Goal: Transaction & Acquisition: Obtain resource

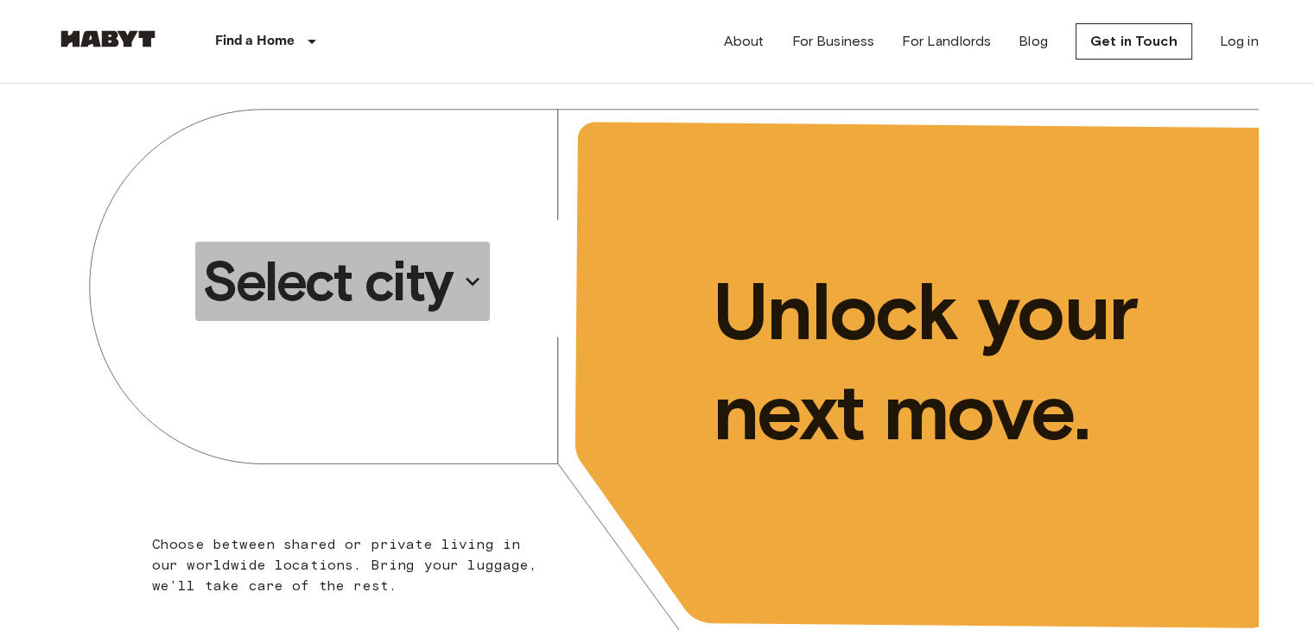
click at [461, 295] on button "Select city" at bounding box center [342, 281] width 295 height 79
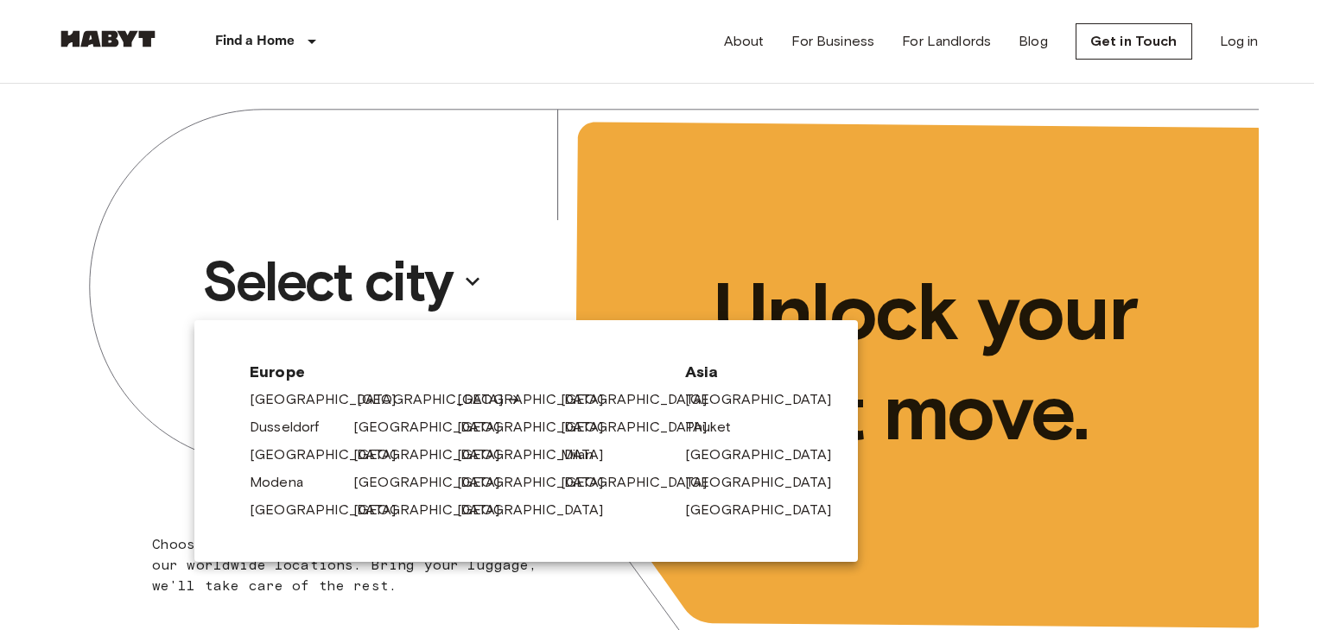
click at [387, 398] on link "[GEOGRAPHIC_DATA]" at bounding box center [439, 400] width 164 height 21
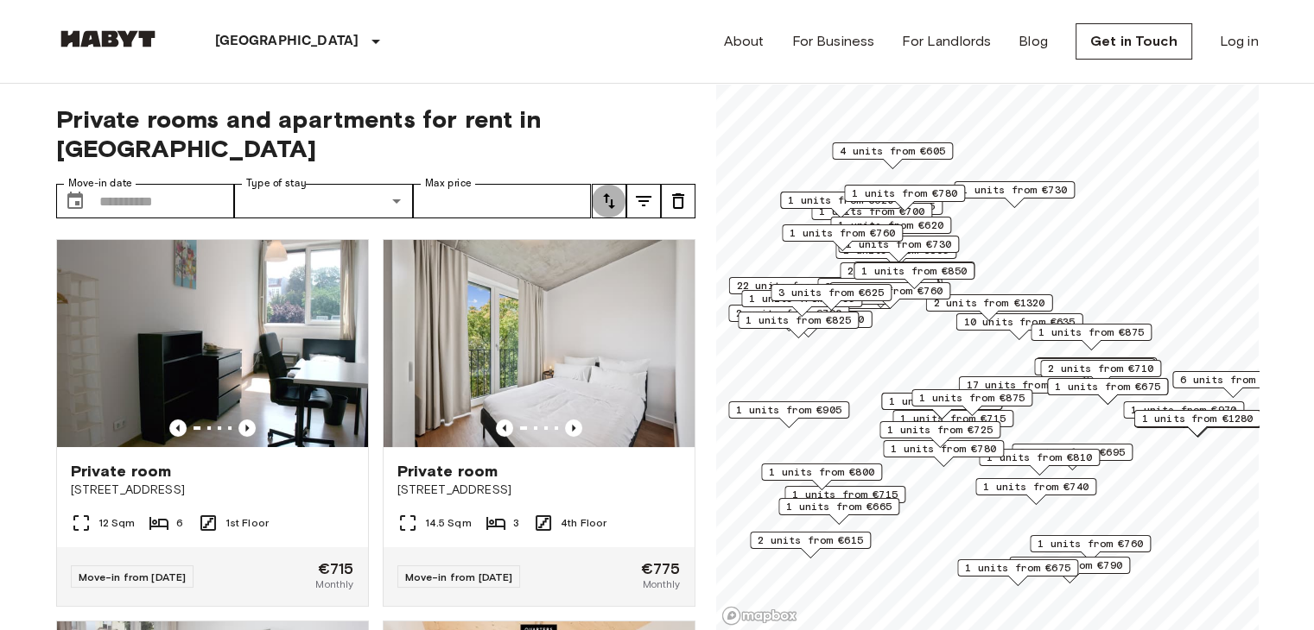
click at [622, 184] on button "tune" at bounding box center [609, 201] width 35 height 35
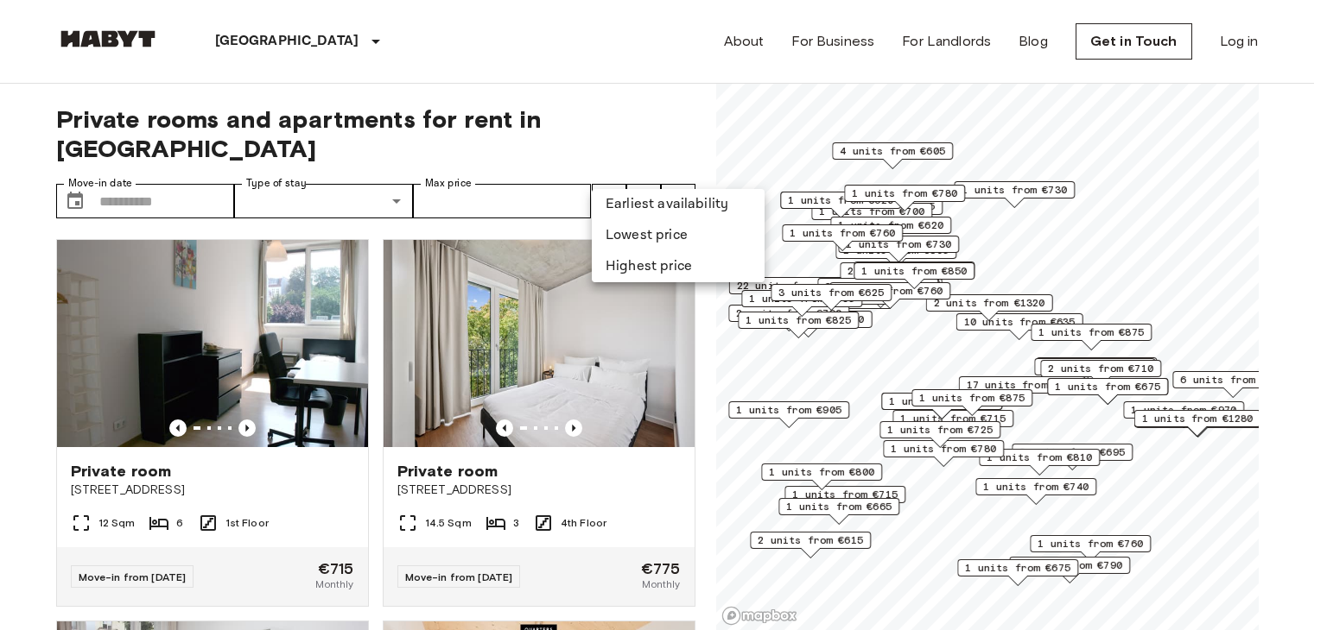
click at [667, 242] on li "Lowest price" at bounding box center [678, 235] width 173 height 31
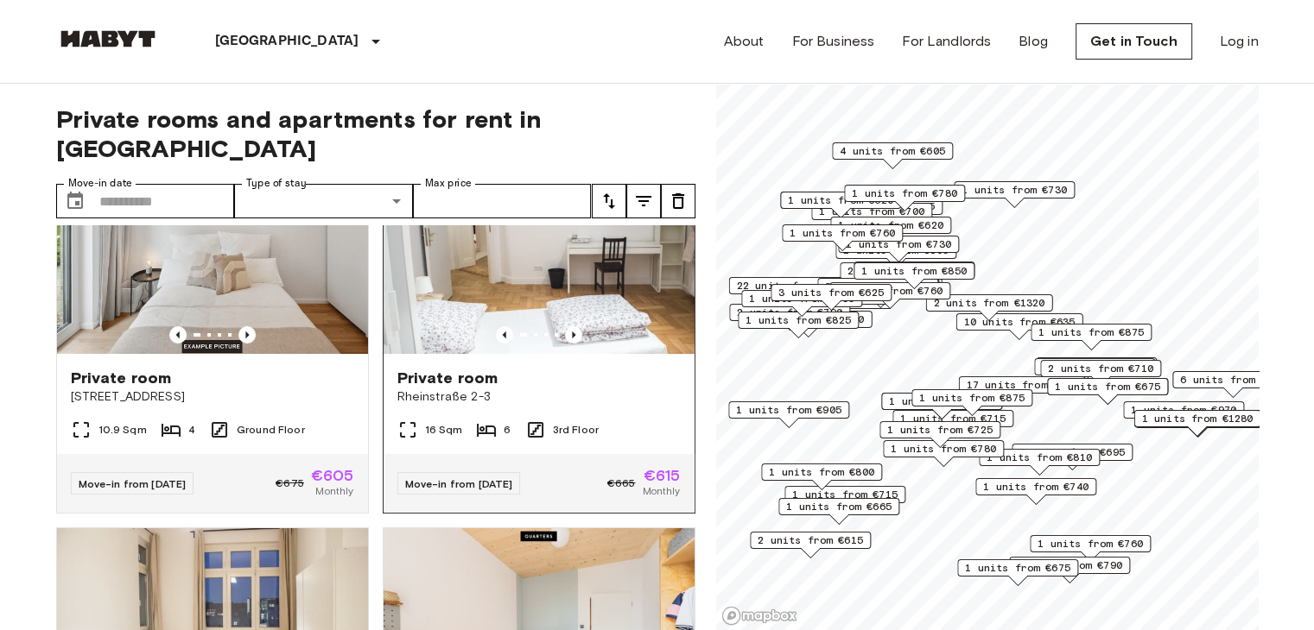
scroll to position [96, 0]
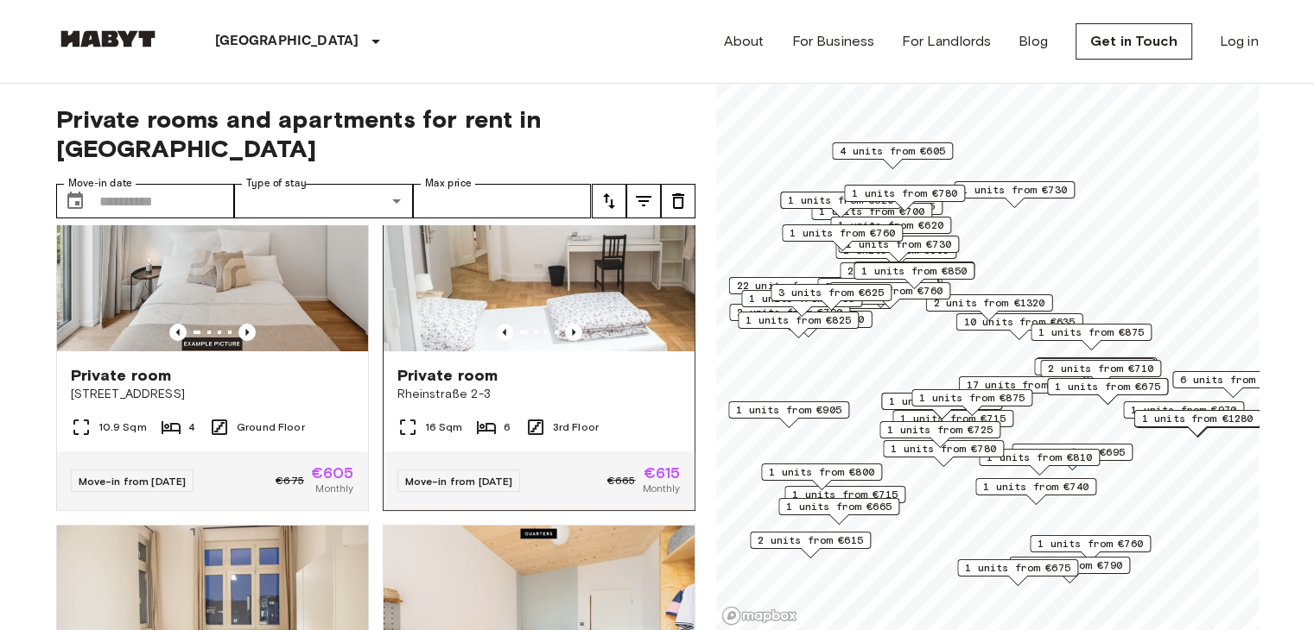
click at [477, 352] on div "Private room [STREET_ADDRESS]" at bounding box center [538, 385] width 311 height 66
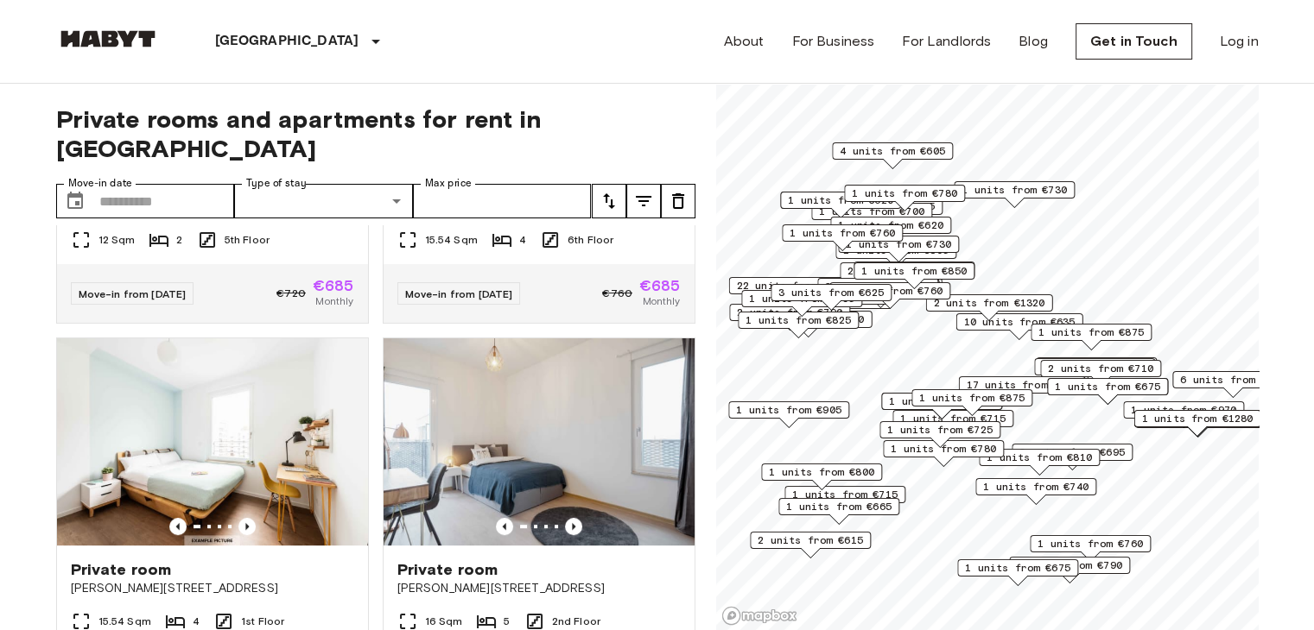
scroll to position [7421, 0]
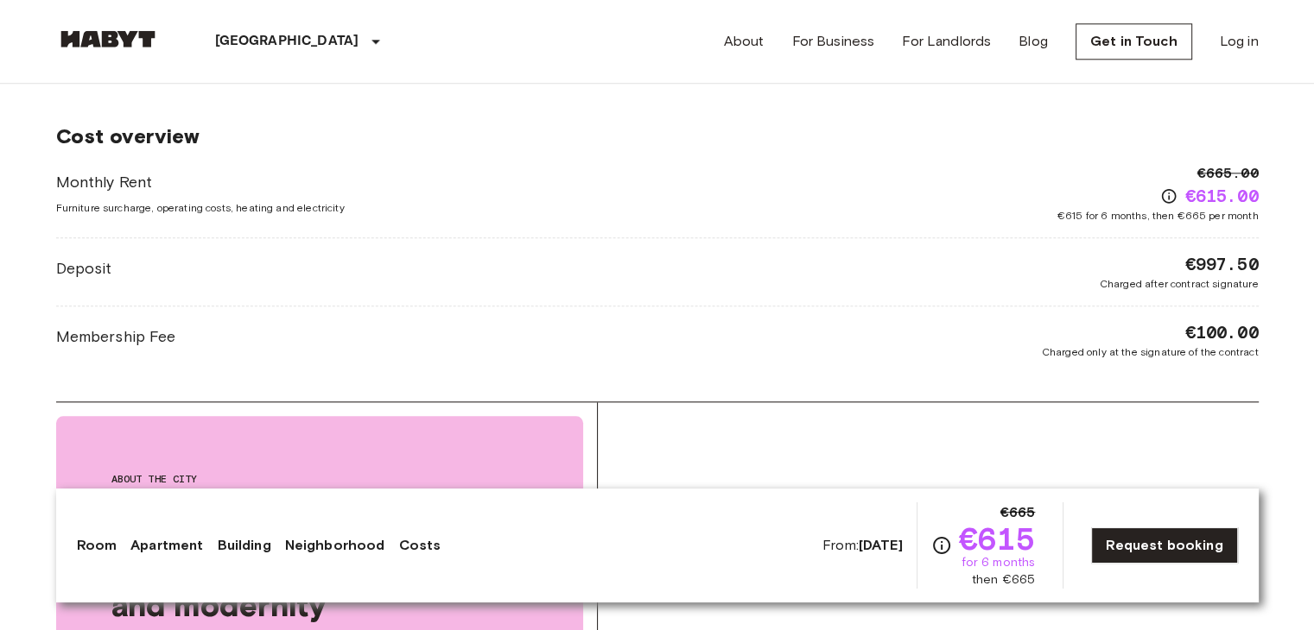
scroll to position [1948, 0]
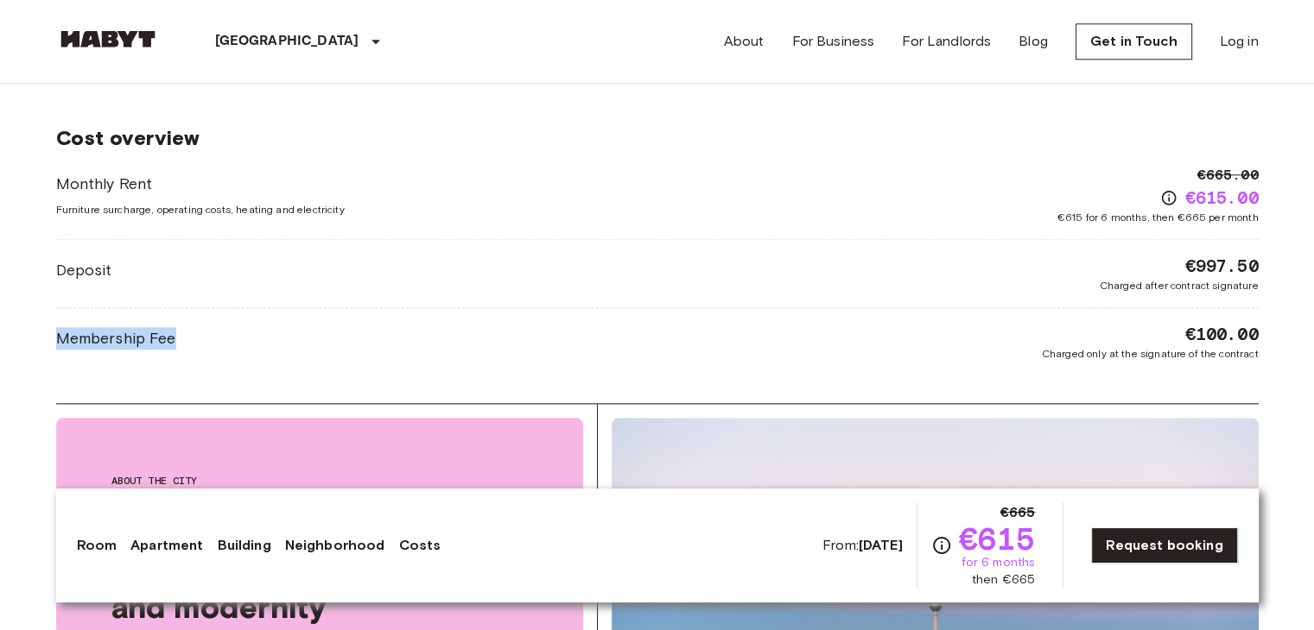
drag, startPoint x: 54, startPoint y: 321, endPoint x: 269, endPoint y: 353, distance: 216.6
click at [269, 353] on div "[GEOGRAPHIC_DATA] [GEOGRAPHIC_DATA] [GEOGRAPHIC_DATA] Private room Private room…" at bounding box center [657, 57] width 1244 height 3844
click at [269, 353] on div "Membership Fee €100.00 Charged only at the signature of the contract" at bounding box center [657, 342] width 1202 height 40
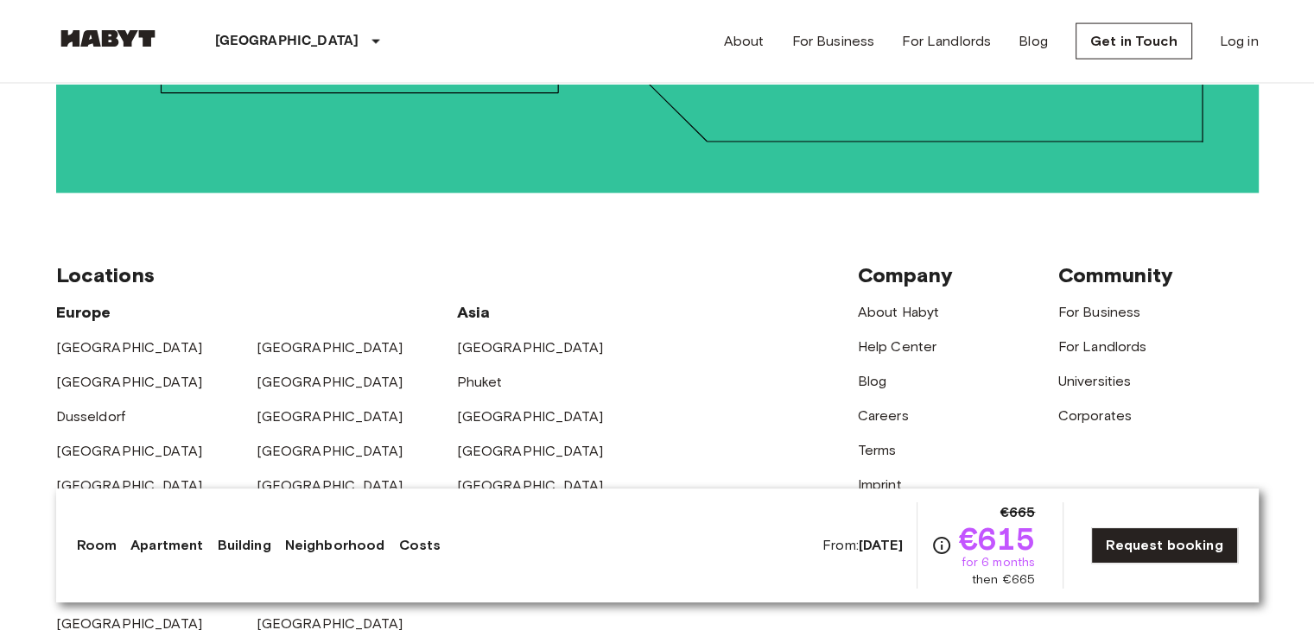
scroll to position [3975, 0]
